Goal: Task Accomplishment & Management: Manage account settings

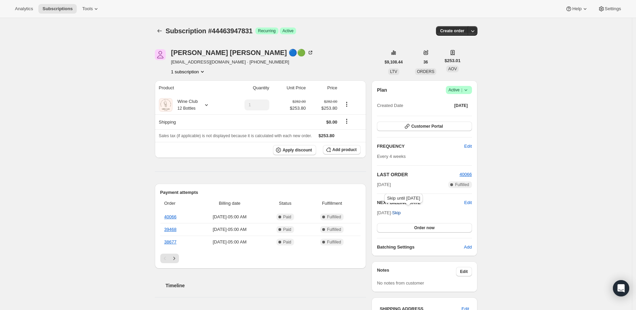
click at [401, 212] on span "Skip" at bounding box center [396, 212] width 8 height 7
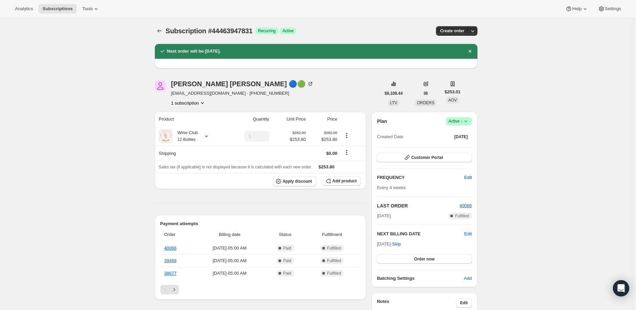
click at [470, 174] on span "Edit" at bounding box center [467, 177] width 7 height 7
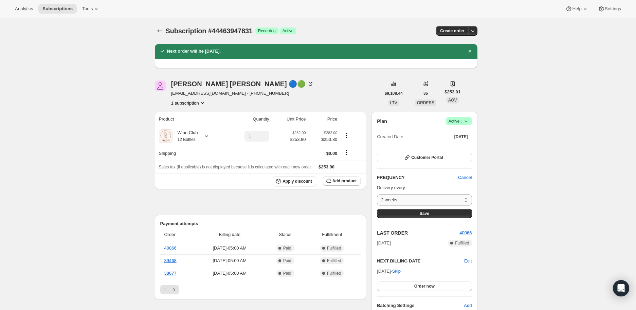
click at [465, 201] on select "2 weeks 4 weeks 6 weeks 8 weeks Custom..." at bounding box center [424, 199] width 95 height 11
select select "WEEK#8"
click at [378, 194] on select "2 weeks 4 weeks 6 weeks 8 weeks Custom..." at bounding box center [424, 199] width 95 height 11
click at [506, 216] on div "Subscription #44463947831. This page is ready Subscription #44463947831 Success…" at bounding box center [316, 304] width 632 height 572
drag, startPoint x: 423, startPoint y: 211, endPoint x: 498, endPoint y: 211, distance: 74.3
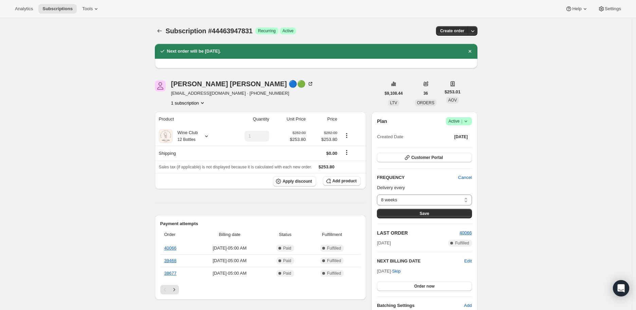
click at [424, 211] on span "Save" at bounding box center [425, 213] width 10 height 5
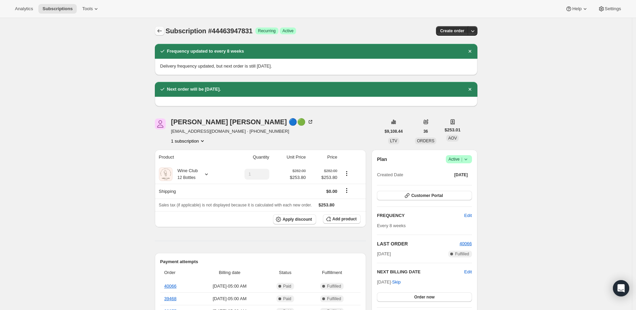
click at [159, 29] on icon "Subscriptions" at bounding box center [159, 30] width 7 height 7
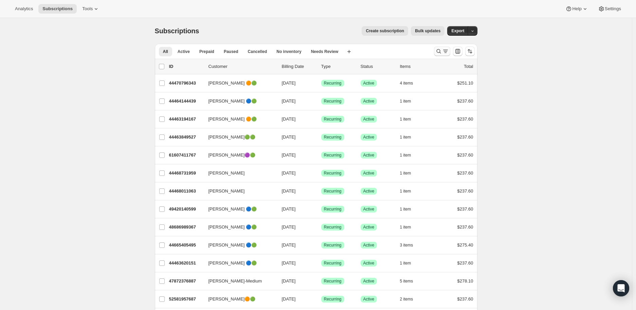
click at [438, 51] on icon "Search and filter results" at bounding box center [438, 51] width 7 height 7
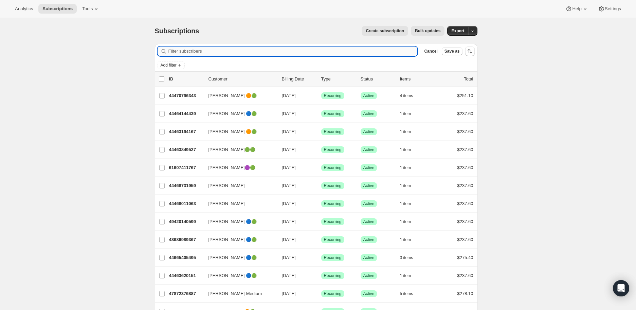
click at [178, 50] on input "Filter subscribers" at bounding box center [292, 51] width 249 height 10
paste input "[PERSON_NAME]"
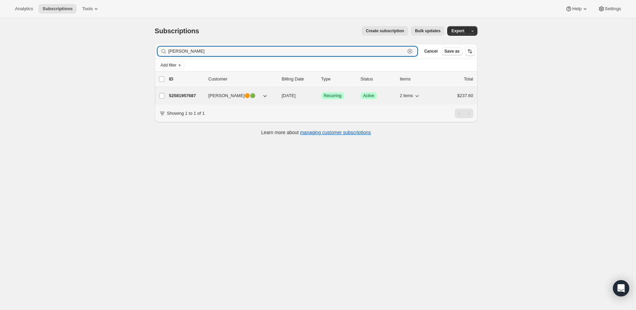
type input "[PERSON_NAME]"
click at [188, 92] on div "52581957687 [PERSON_NAME]🟠🟢 [DATE] Success Recurring Success Active 2 items $23…" at bounding box center [321, 96] width 304 height 10
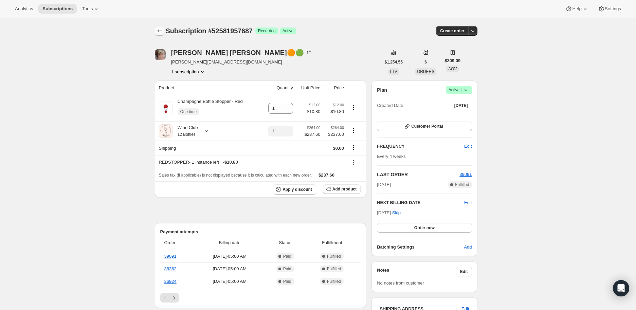
click at [158, 29] on icon "Subscriptions" at bounding box center [159, 30] width 7 height 7
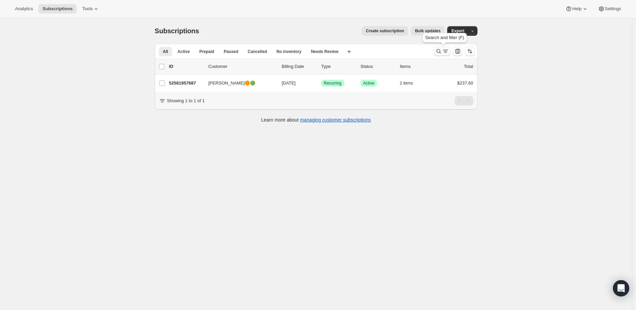
click at [438, 51] on icon "Search and filter results" at bounding box center [438, 51] width 7 height 7
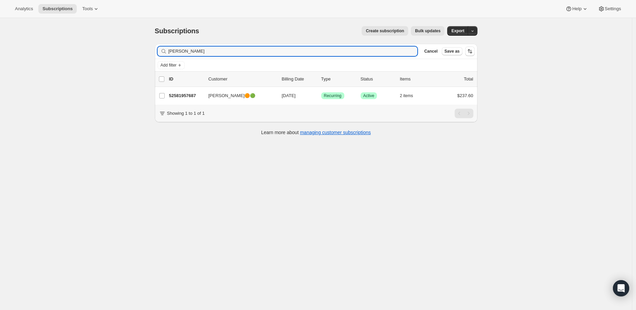
drag, startPoint x: 198, startPoint y: 53, endPoint x: 165, endPoint y: 53, distance: 33.3
click at [165, 53] on div "[PERSON_NAME] Clear" at bounding box center [287, 51] width 260 height 10
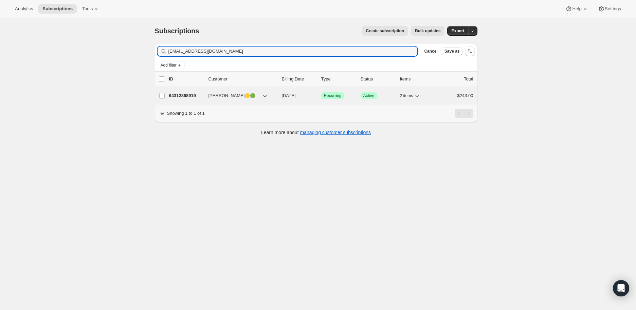
type input "[EMAIL_ADDRESS][DOMAIN_NAME]"
click at [191, 94] on p "64312868919" at bounding box center [186, 95] width 34 height 7
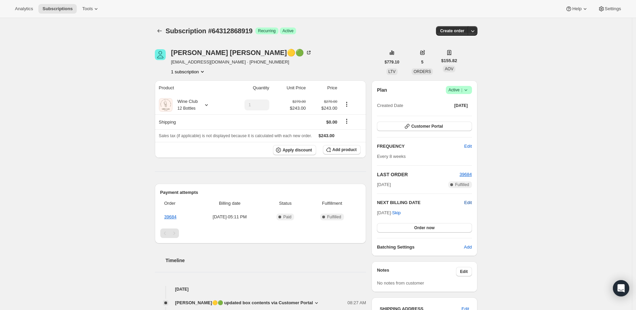
click at [471, 201] on span "Edit" at bounding box center [467, 202] width 7 height 7
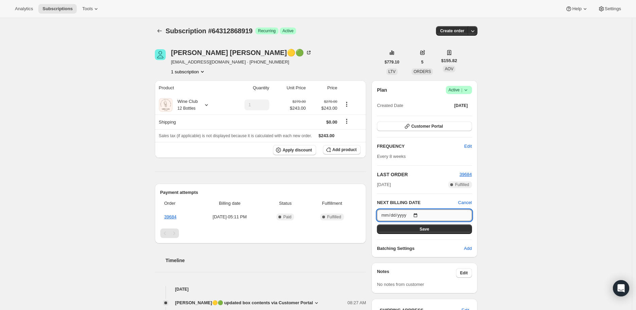
click at [417, 213] on input "[DATE]" at bounding box center [424, 215] width 95 height 12
type input "[DATE]"
click at [423, 227] on span "Save" at bounding box center [425, 228] width 10 height 5
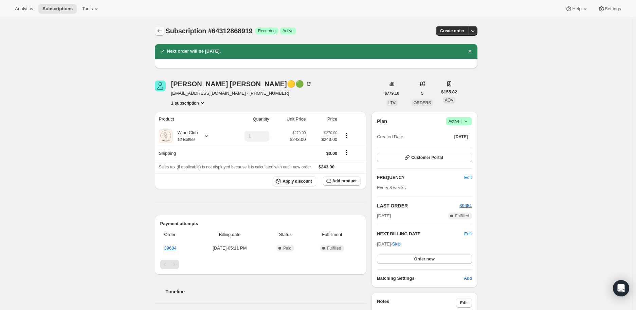
click at [162, 28] on icon "Subscriptions" at bounding box center [159, 30] width 7 height 7
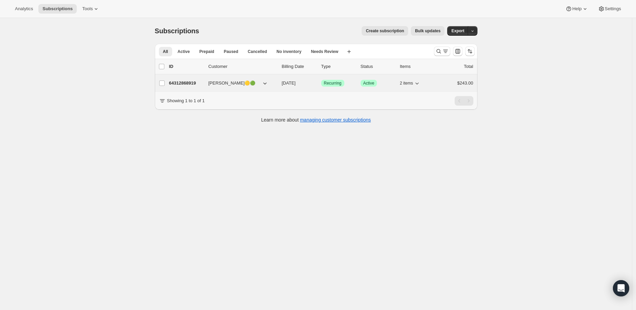
click at [187, 81] on p "64312868919" at bounding box center [186, 83] width 34 height 7
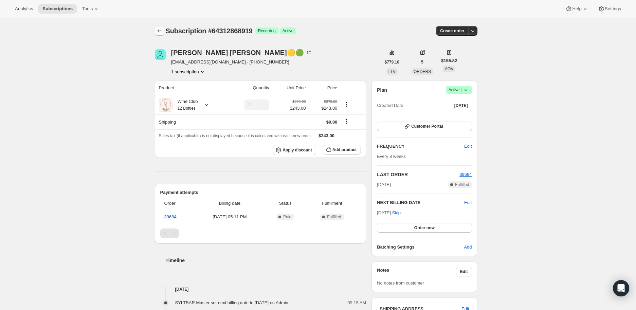
click at [159, 32] on icon "Subscriptions" at bounding box center [159, 30] width 7 height 7
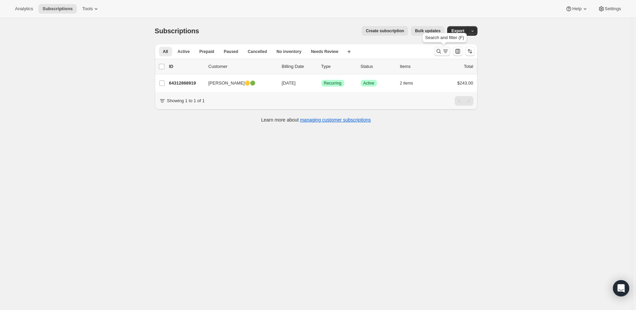
click at [441, 51] on icon "Search and filter results" at bounding box center [438, 51] width 7 height 7
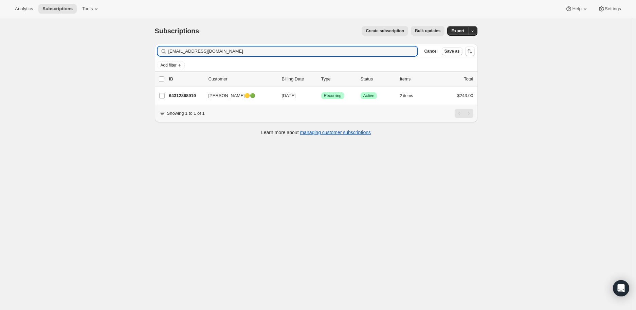
drag, startPoint x: 228, startPoint y: 51, endPoint x: 167, endPoint y: 51, distance: 60.4
click at [167, 51] on div "[EMAIL_ADDRESS][DOMAIN_NAME] Clear" at bounding box center [287, 51] width 260 height 10
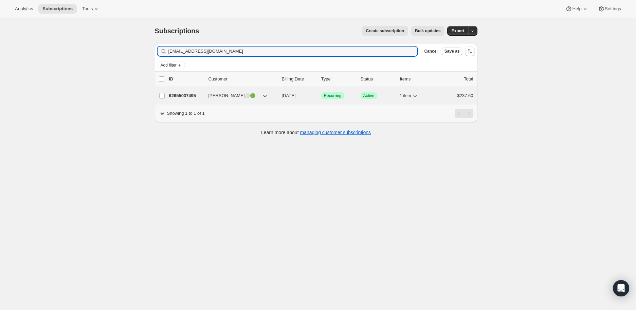
type input "[EMAIL_ADDRESS][DOMAIN_NAME]"
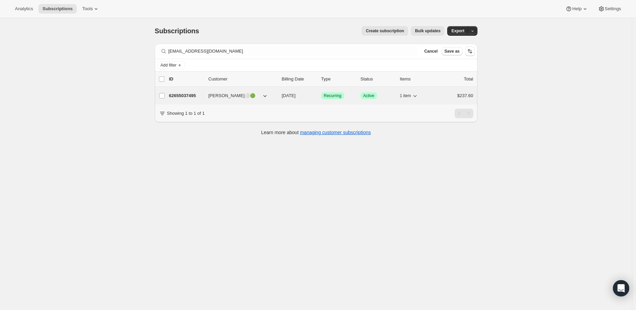
click at [181, 95] on p "62655037495" at bounding box center [186, 95] width 34 height 7
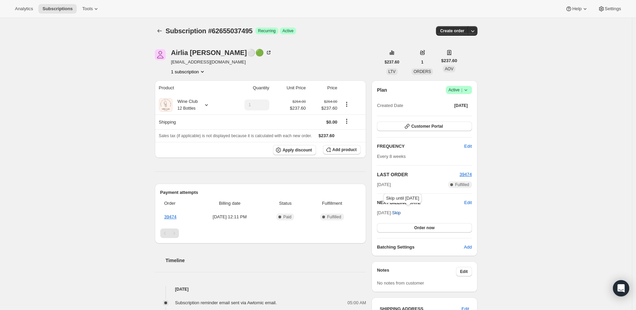
click at [401, 210] on span "Skip" at bounding box center [396, 212] width 8 height 7
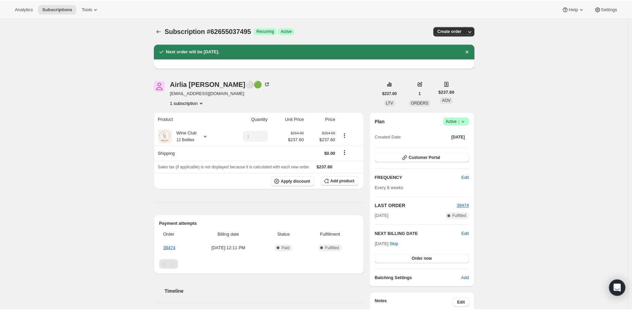
scroll to position [38, 0]
